Goal: Find specific page/section: Find specific page/section

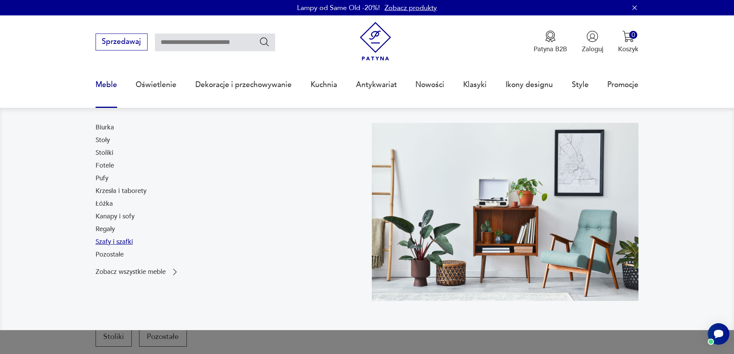
click at [111, 242] on link "Szafy i szafki" at bounding box center [114, 241] width 37 height 9
click at [102, 153] on link "Stoliki" at bounding box center [105, 152] width 18 height 9
click at [105, 240] on link "Szafy i szafki" at bounding box center [114, 241] width 37 height 9
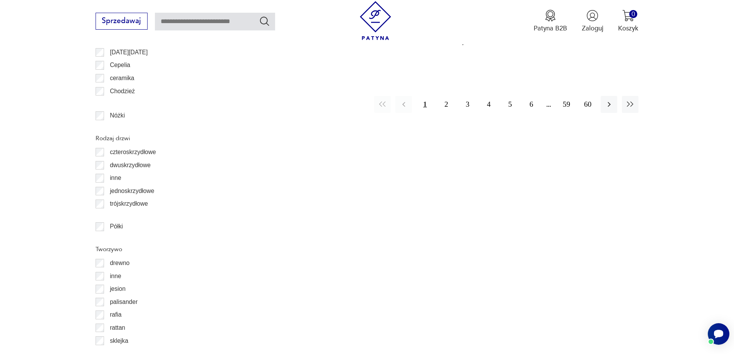
scroll to position [801, 0]
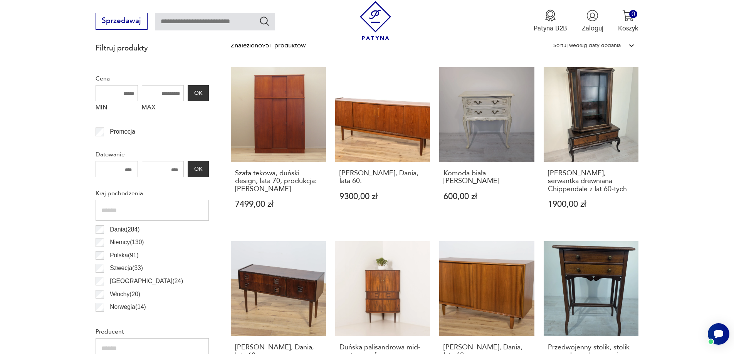
click at [365, 24] on img at bounding box center [375, 20] width 39 height 39
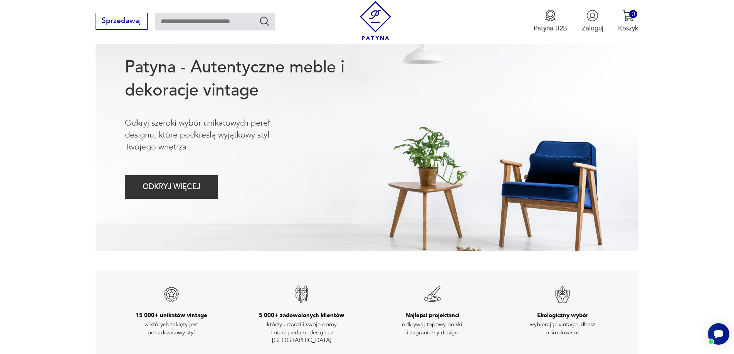
scroll to position [338, 0]
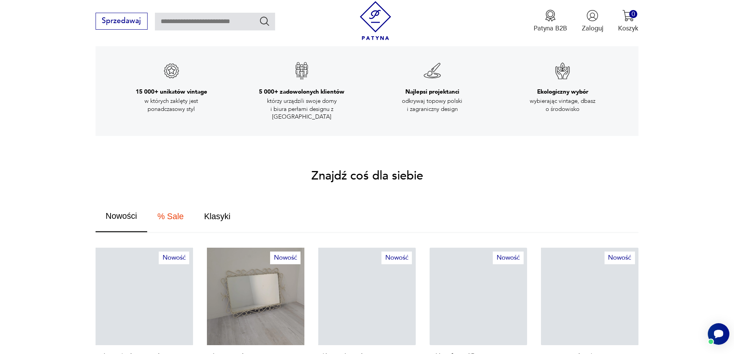
click at [217, 22] on input "text" at bounding box center [215, 22] width 120 height 18
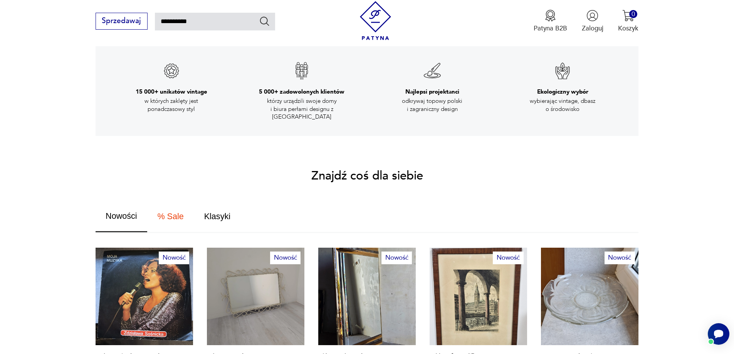
type input "**********"
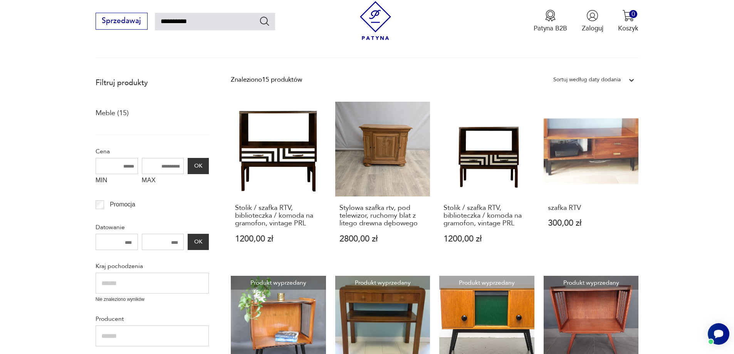
scroll to position [68, 0]
